Goal: Task Accomplishment & Management: Use online tool/utility

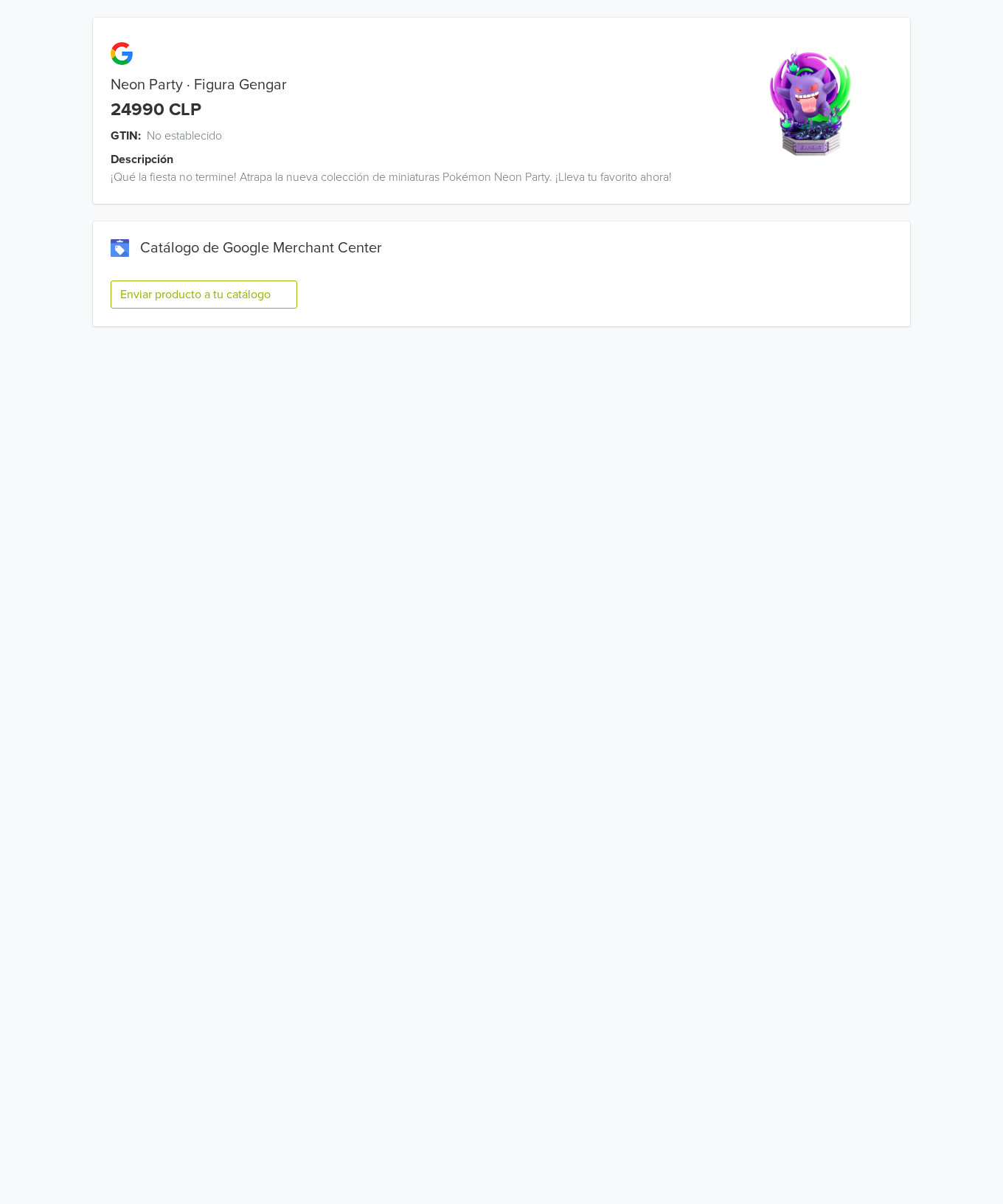
click at [248, 303] on button "Enviar producto a tu catálogo" at bounding box center [203, 295] width 186 height 28
click at [251, 286] on button "Enviar producto a tu catálogo" at bounding box center [203, 295] width 186 height 28
click at [253, 301] on button "Enviar producto a tu catálogo" at bounding box center [203, 295] width 186 height 28
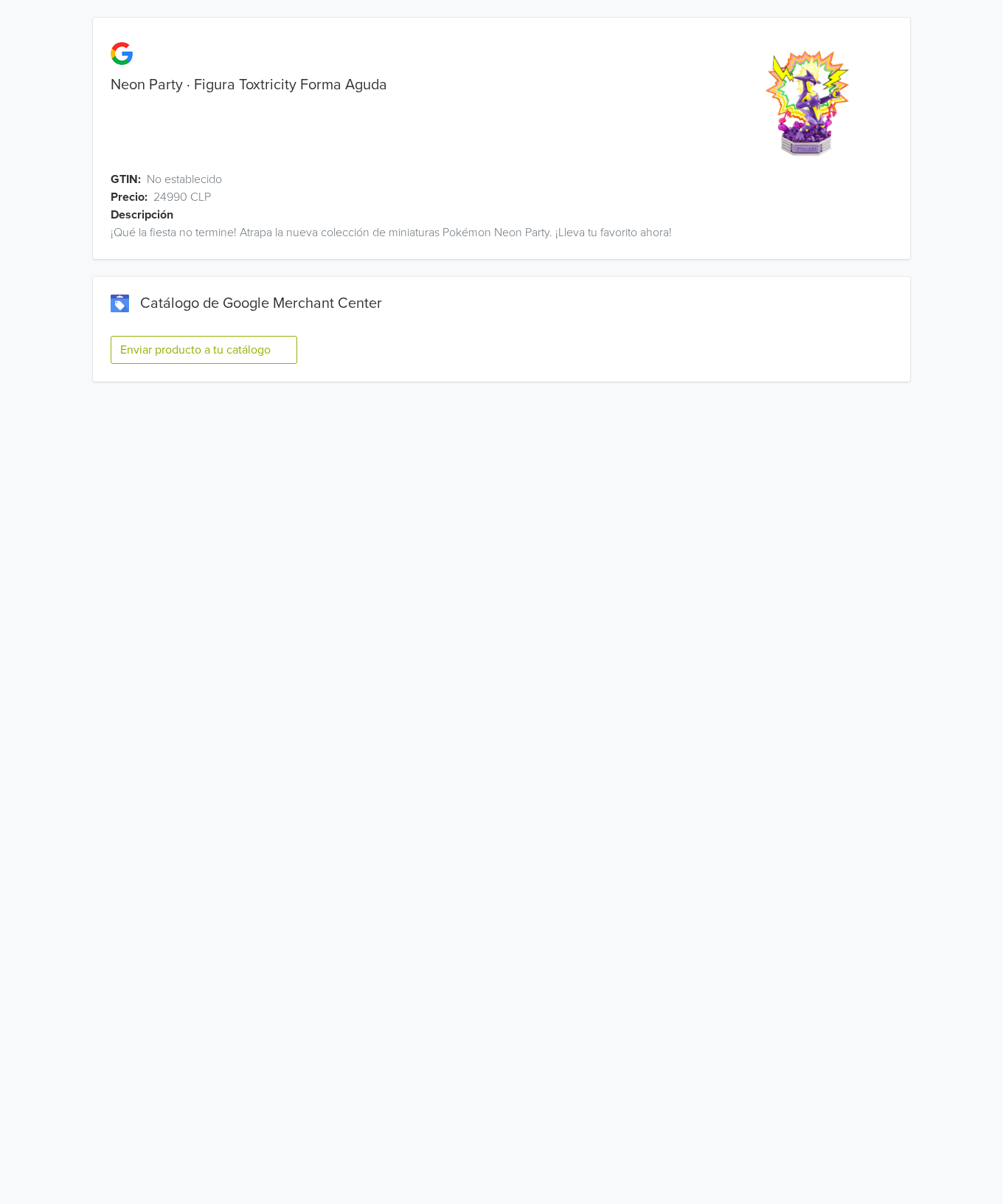
click at [247, 348] on button "Enviar producto a tu catálogo" at bounding box center [203, 350] width 186 height 28
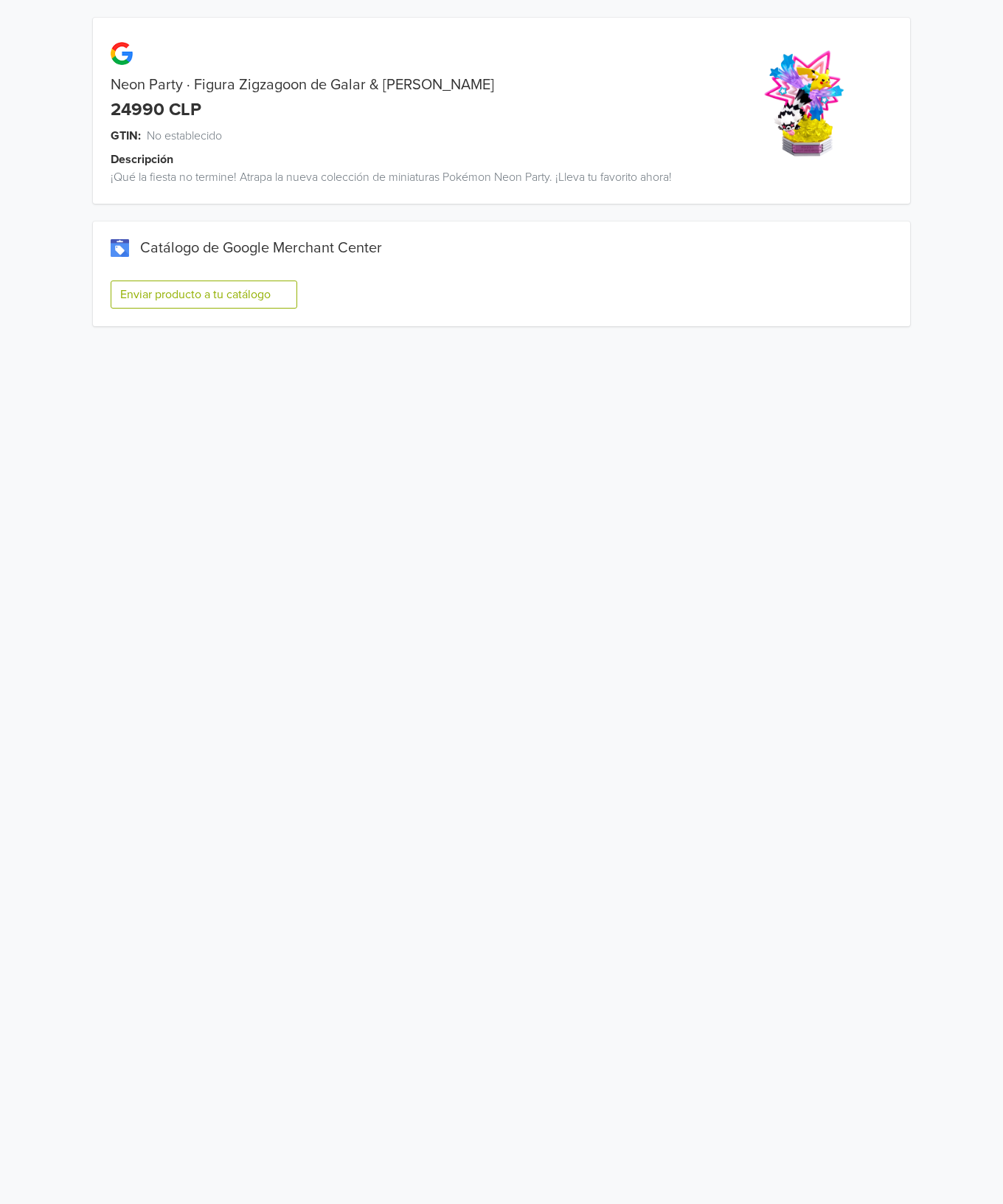
click at [229, 294] on button "Enviar producto a tu catálogo" at bounding box center [203, 295] width 186 height 28
